Goal: Transaction & Acquisition: Purchase product/service

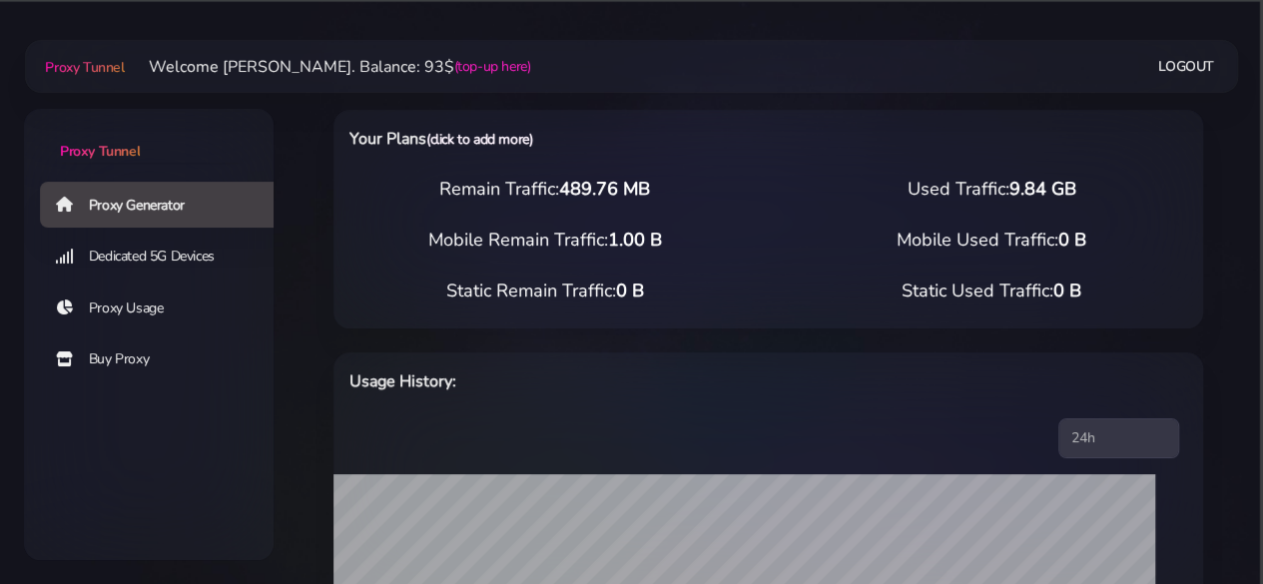
click at [483, 143] on link "(click to add more)" at bounding box center [479, 139] width 106 height 19
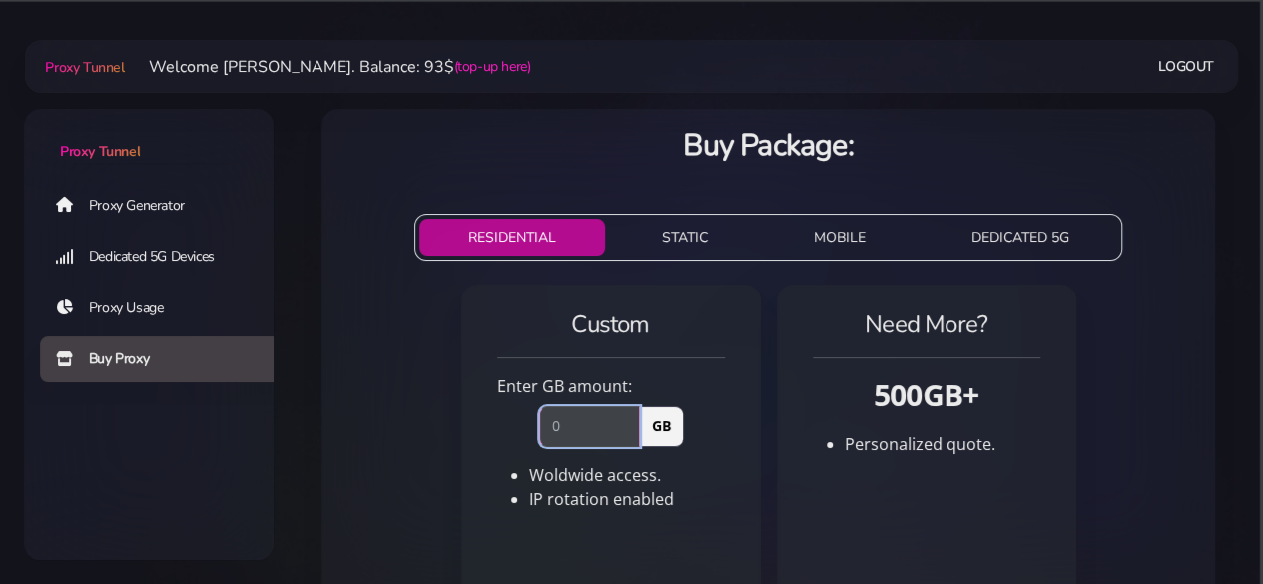
drag, startPoint x: 575, startPoint y: 430, endPoint x: 553, endPoint y: 430, distance: 22.0
click at [553, 430] on input "number" at bounding box center [589, 426] width 101 height 40
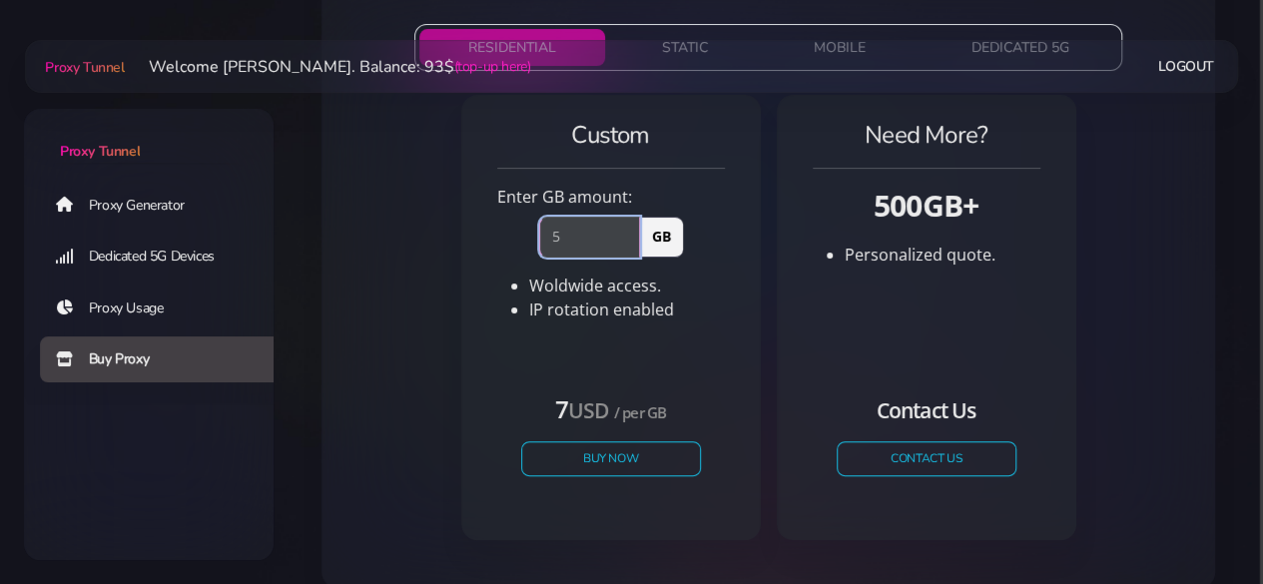
scroll to position [261, 0]
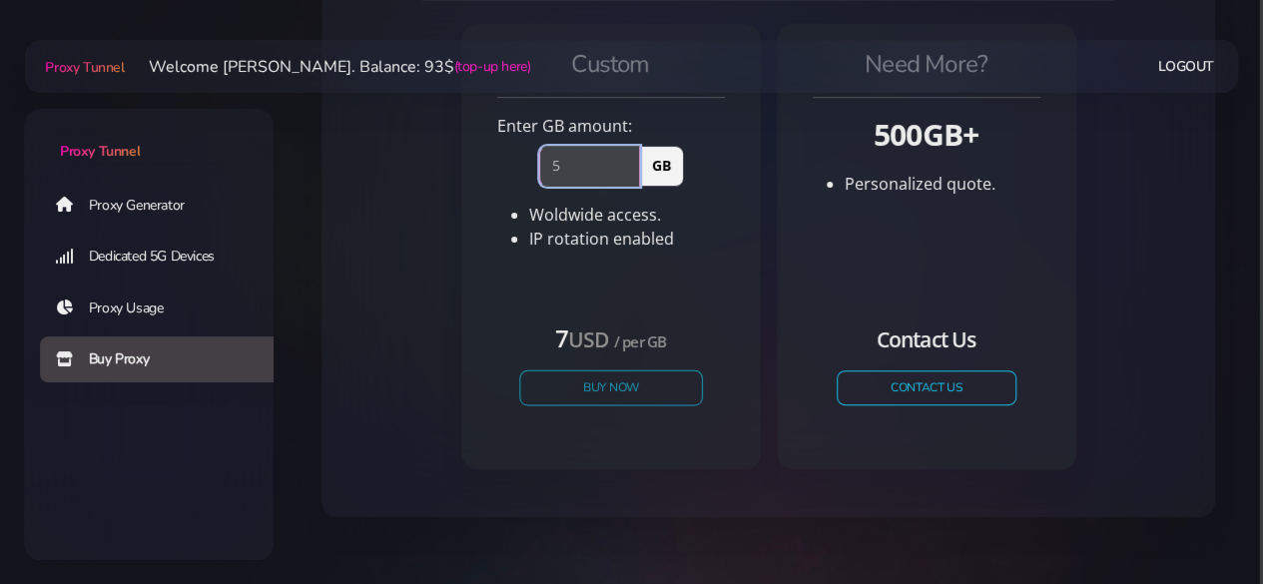
type input "5"
click at [609, 396] on button "Buy Now" at bounding box center [611, 388] width 184 height 35
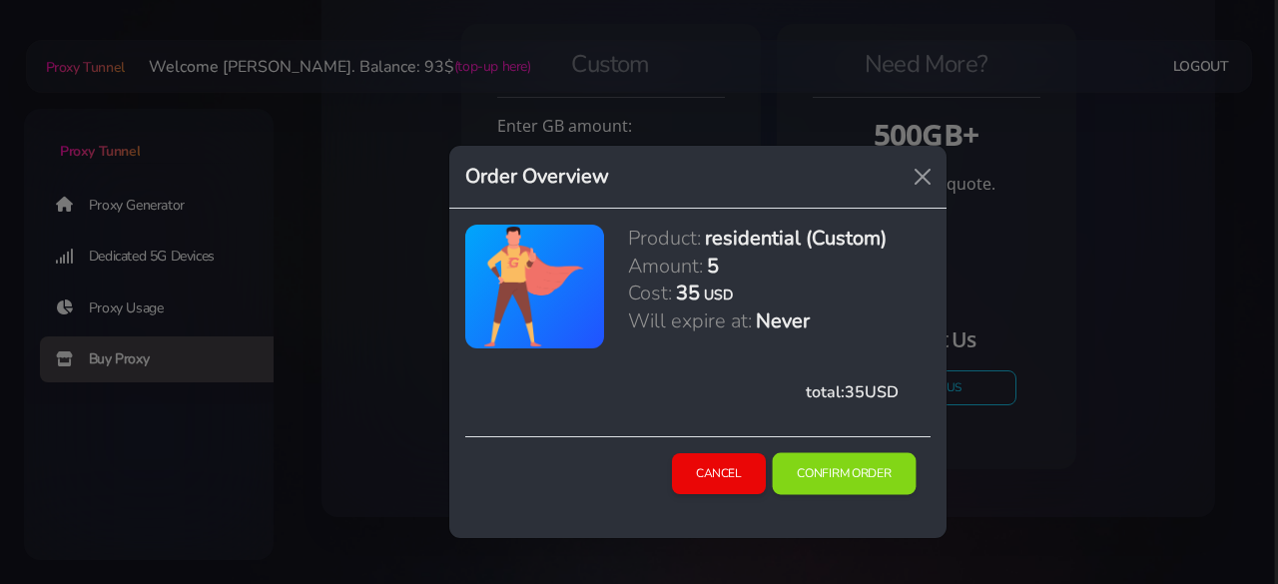
click at [845, 476] on button "Confirm Order" at bounding box center [844, 474] width 144 height 42
click at [926, 177] on button "Close" at bounding box center [923, 177] width 32 height 32
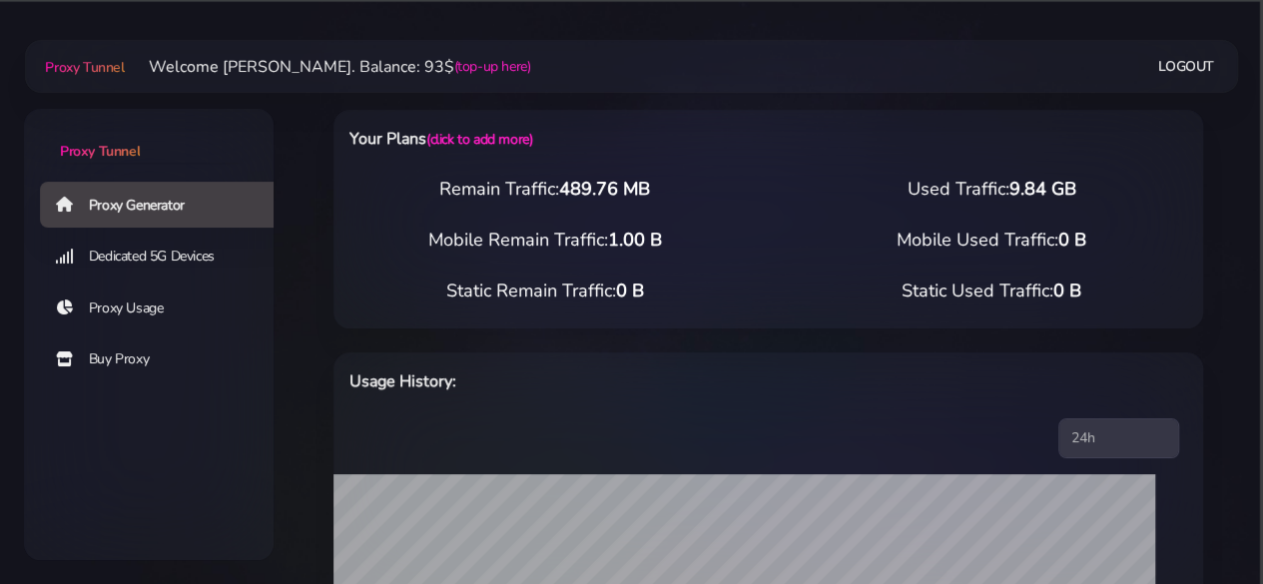
click at [731, 400] on div "Usage History:" at bounding box center [589, 386] width 502 height 34
